Goal: Complete application form

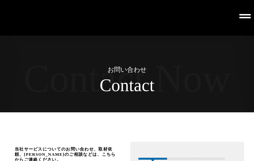
scroll to position [1303, 0]
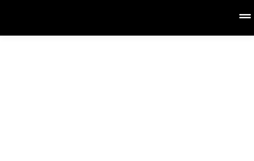
type input "（補足情報）"
type input "yuiki.hayakawa@gmail.com"
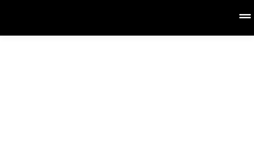
scroll to position [0, 0]
type input "（補足情報）"
